Goal: Find specific page/section: Find specific page/section

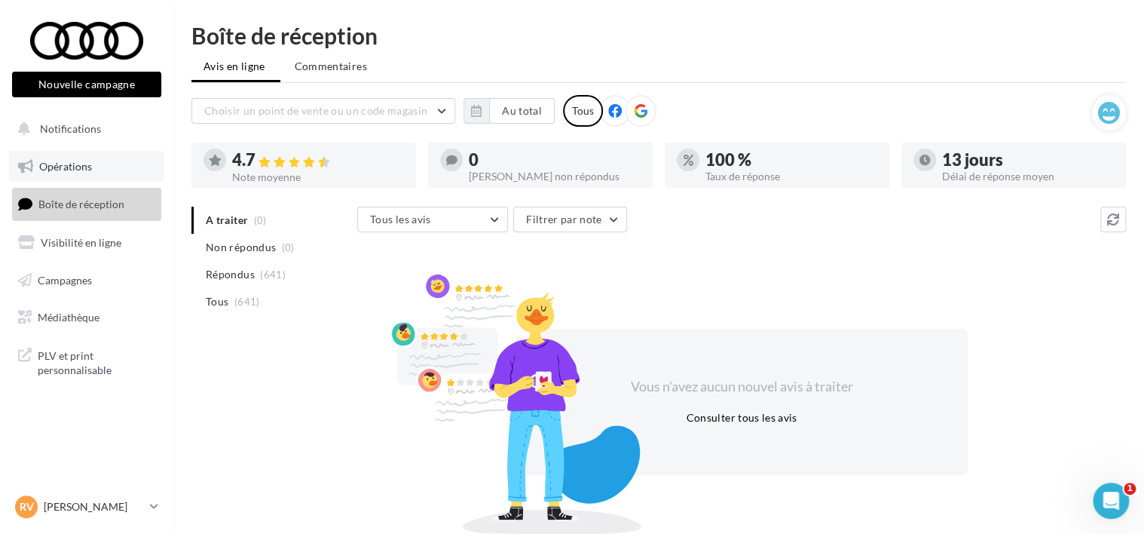
click at [79, 164] on span "Opérations" at bounding box center [65, 166] width 53 height 13
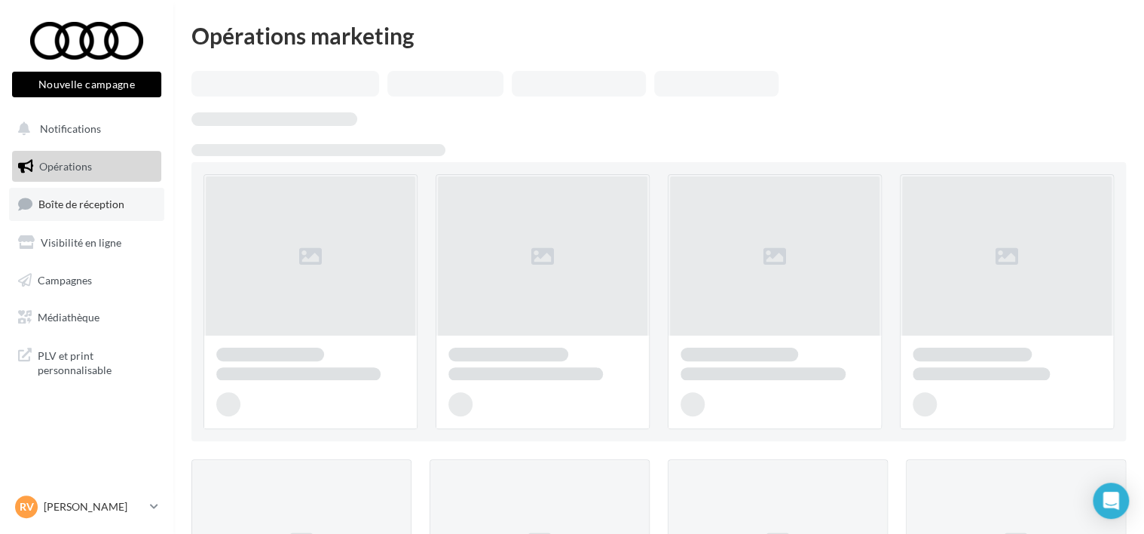
click at [81, 194] on link "Boîte de réception" at bounding box center [86, 204] width 155 height 32
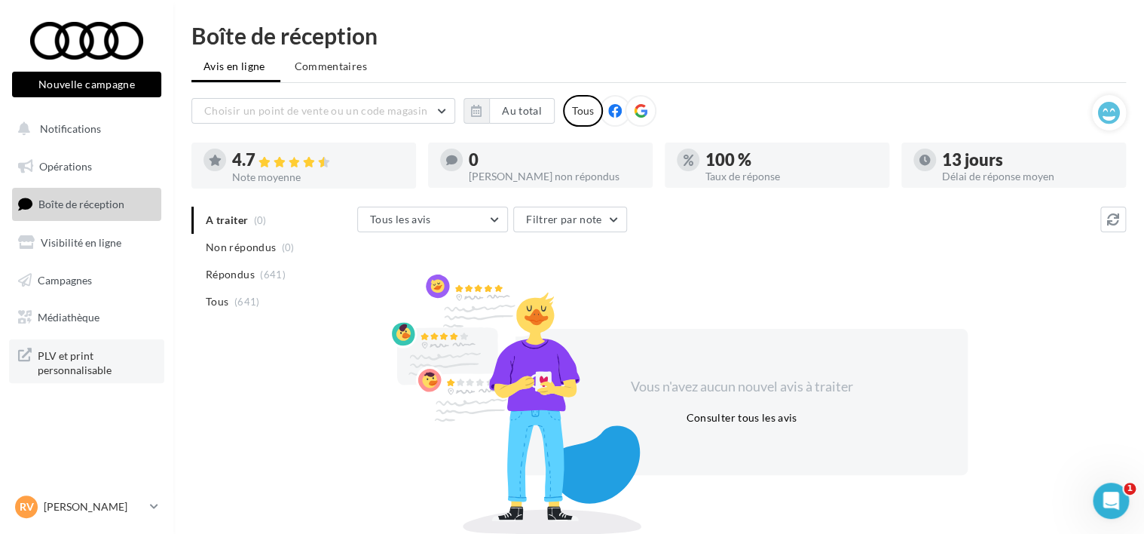
click at [66, 368] on span "PLV et print personnalisable" at bounding box center [97, 361] width 118 height 32
